Goal: Task Accomplishment & Management: Use online tool/utility

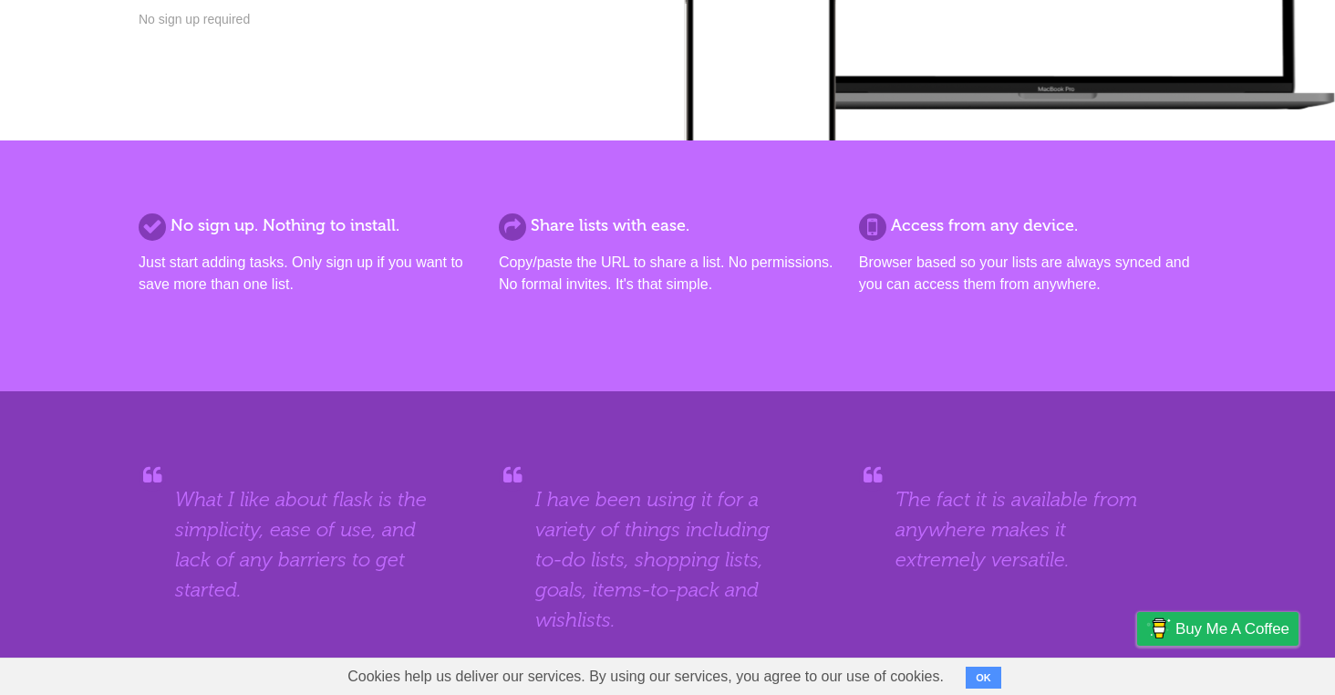
scroll to position [16, 0]
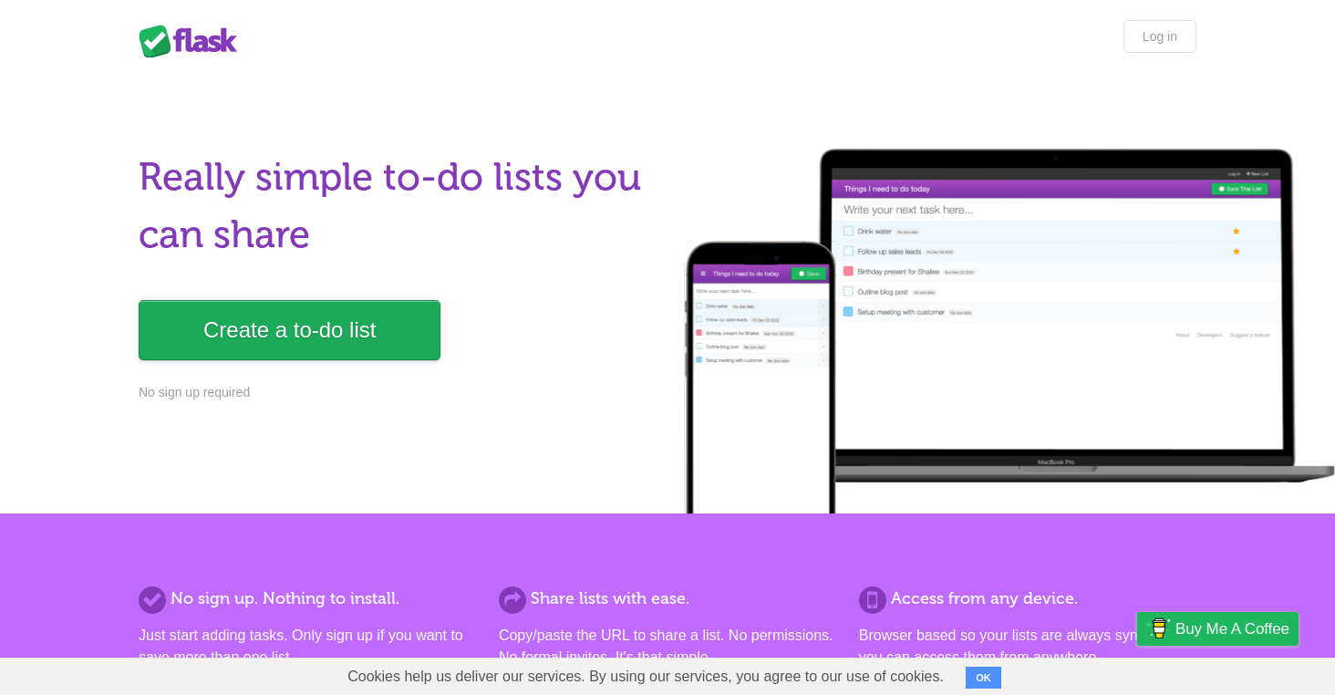
click at [281, 331] on link "Create a to-do list" at bounding box center [290, 330] width 302 height 60
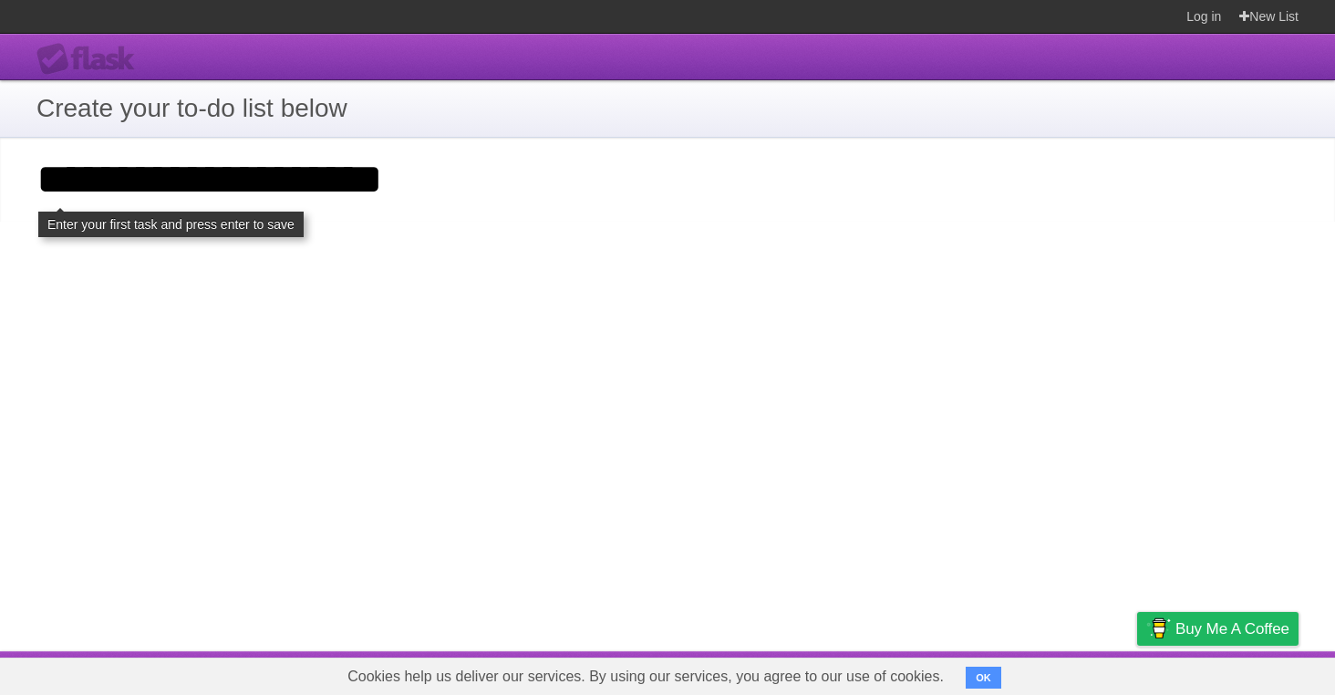
type input "**********"
click input "**********" at bounding box center [0, 0] width 0 height 0
